Goal: Transaction & Acquisition: Purchase product/service

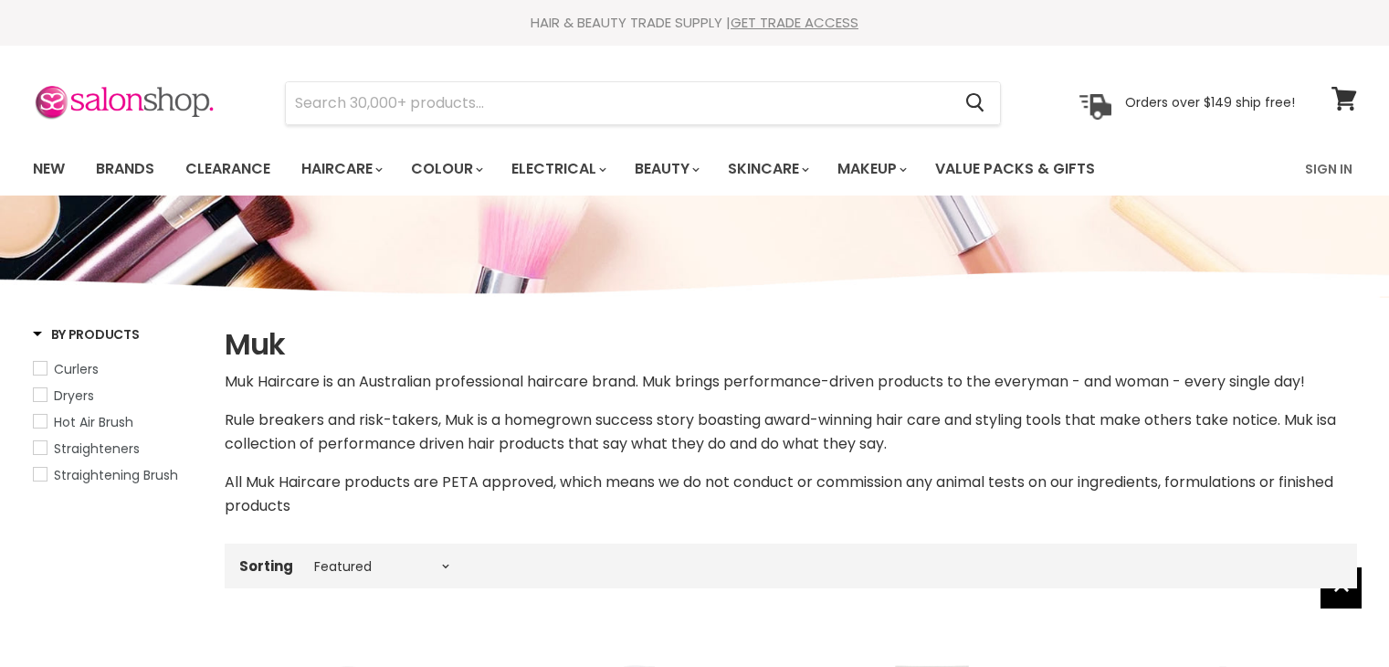
select select "manual"
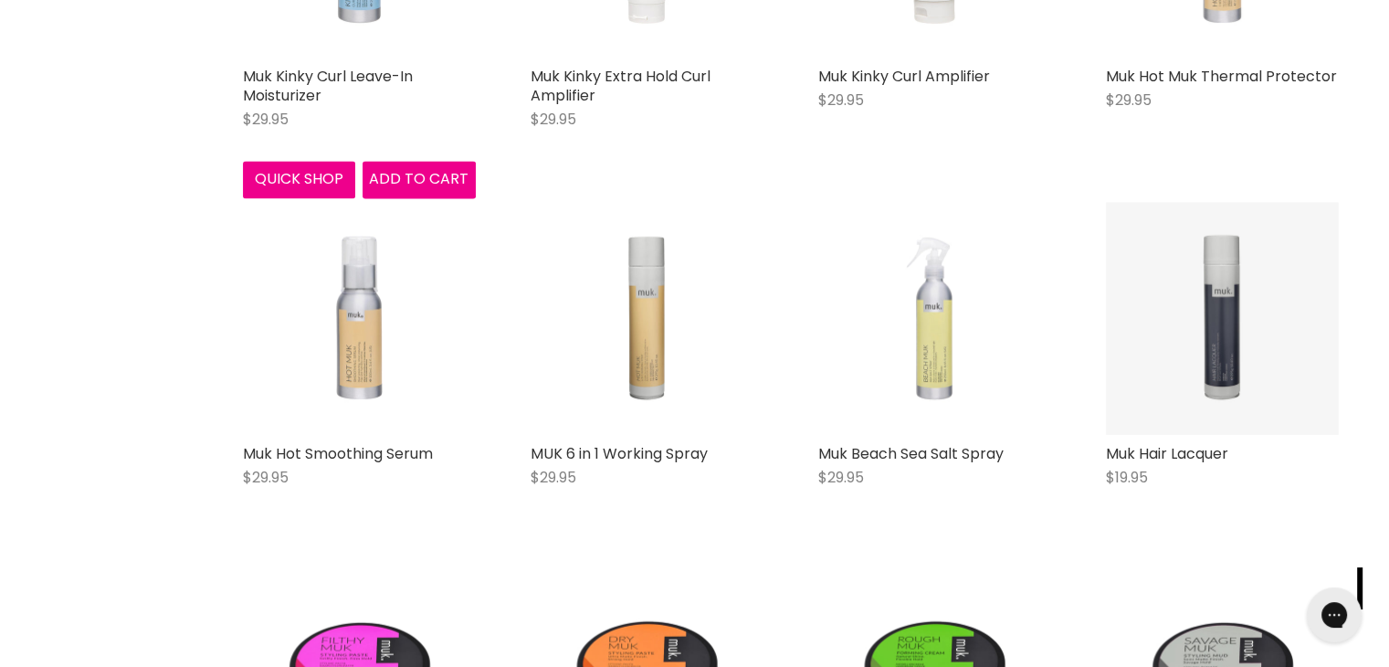
scroll to position [2737, 0]
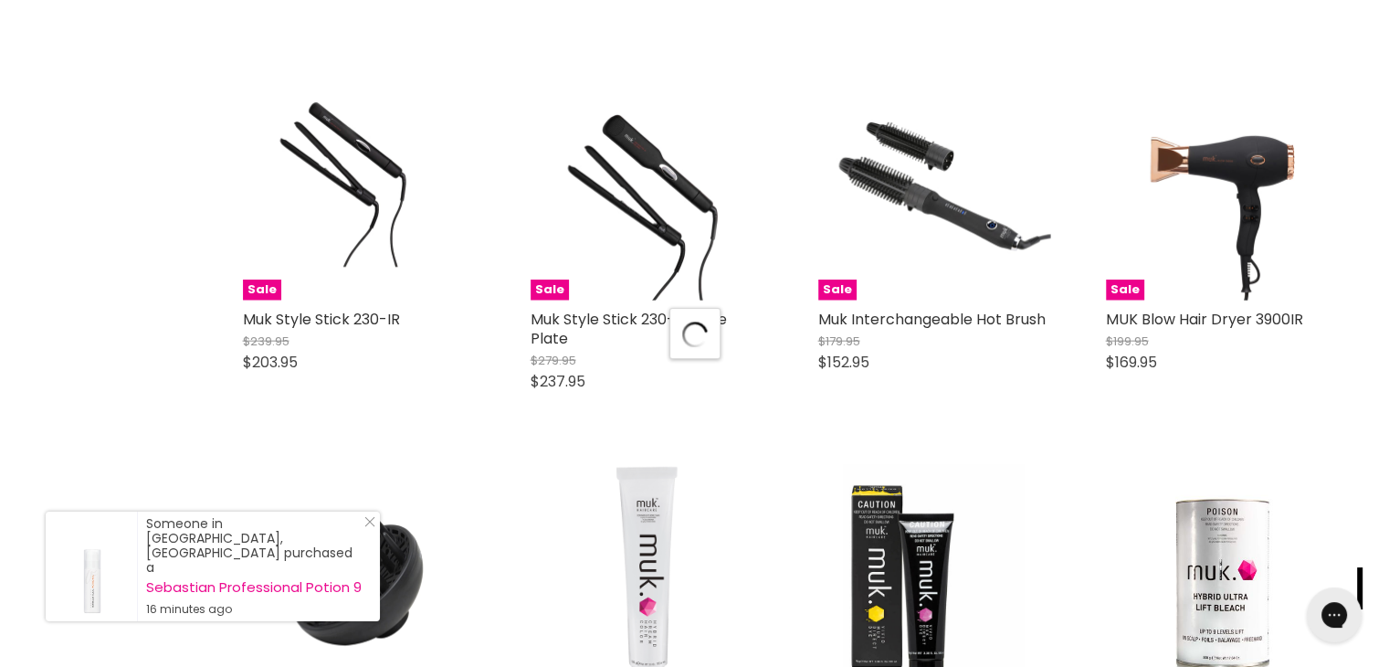
scroll to position [4655, 0]
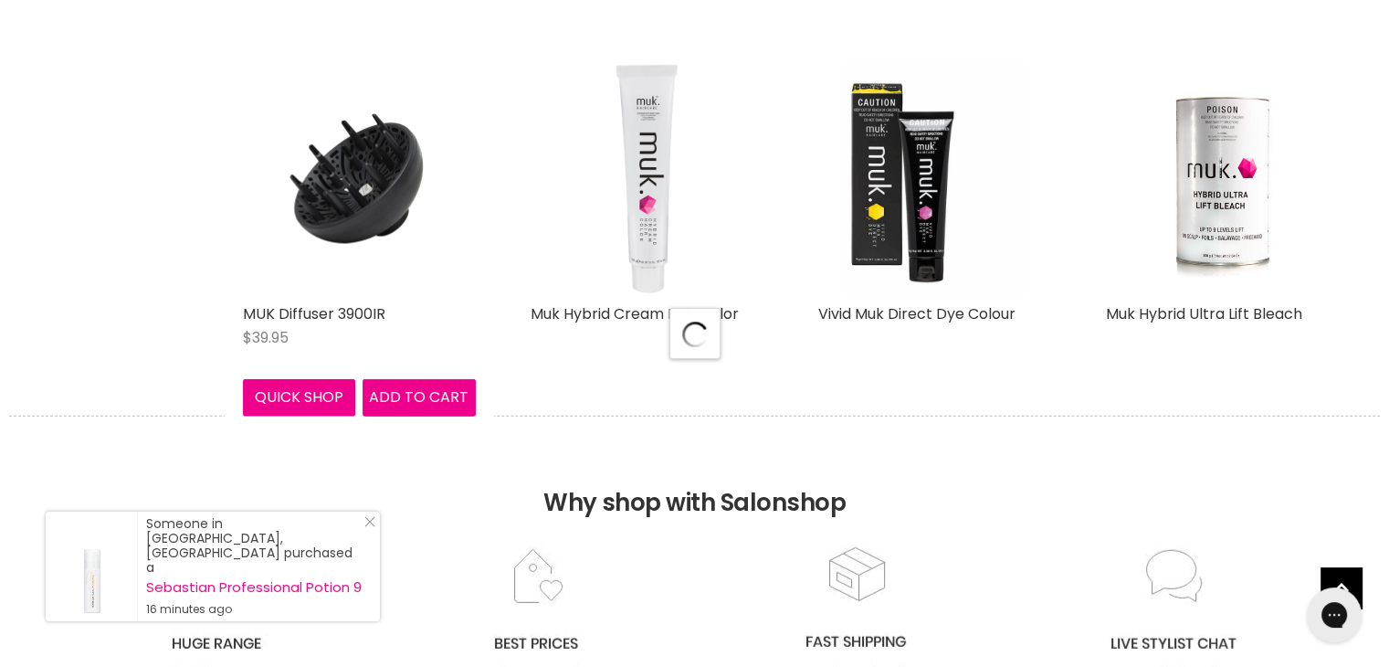
select select "manual"
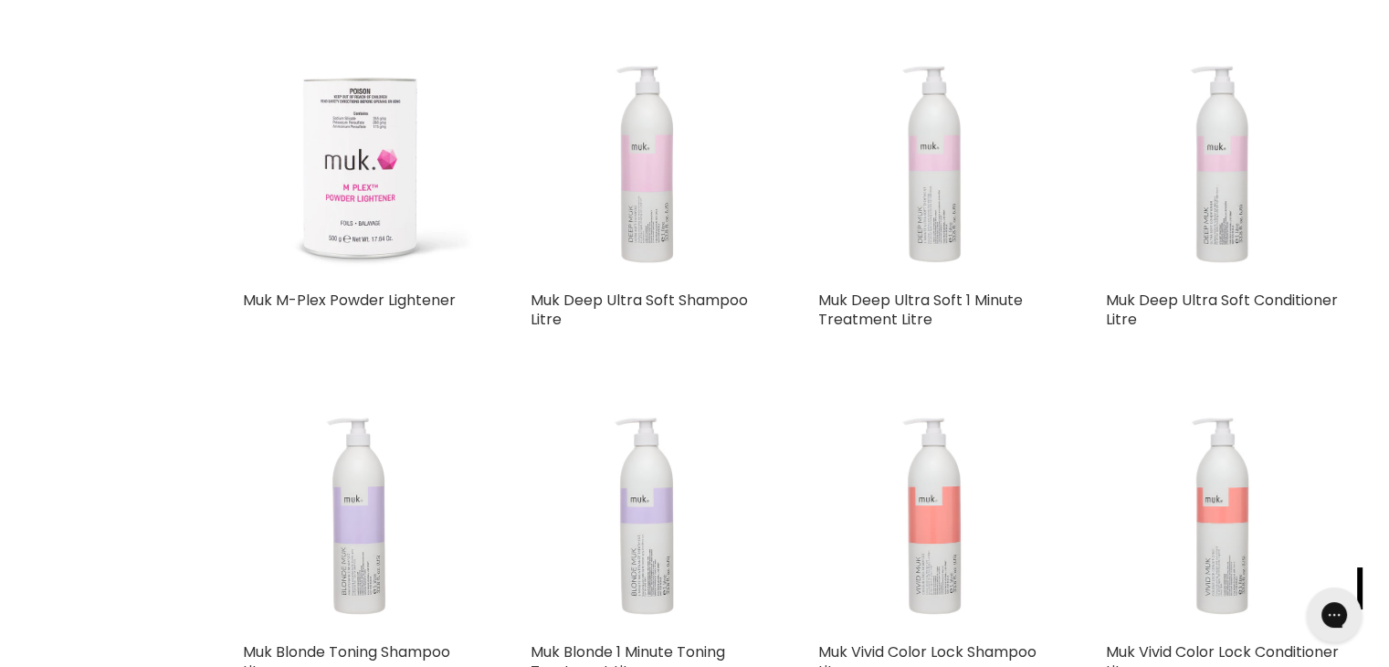
scroll to position [6572, 0]
click at [628, 151] on img "Main content" at bounding box center [647, 163] width 233 height 216
